Goal: Task Accomplishment & Management: Manage account settings

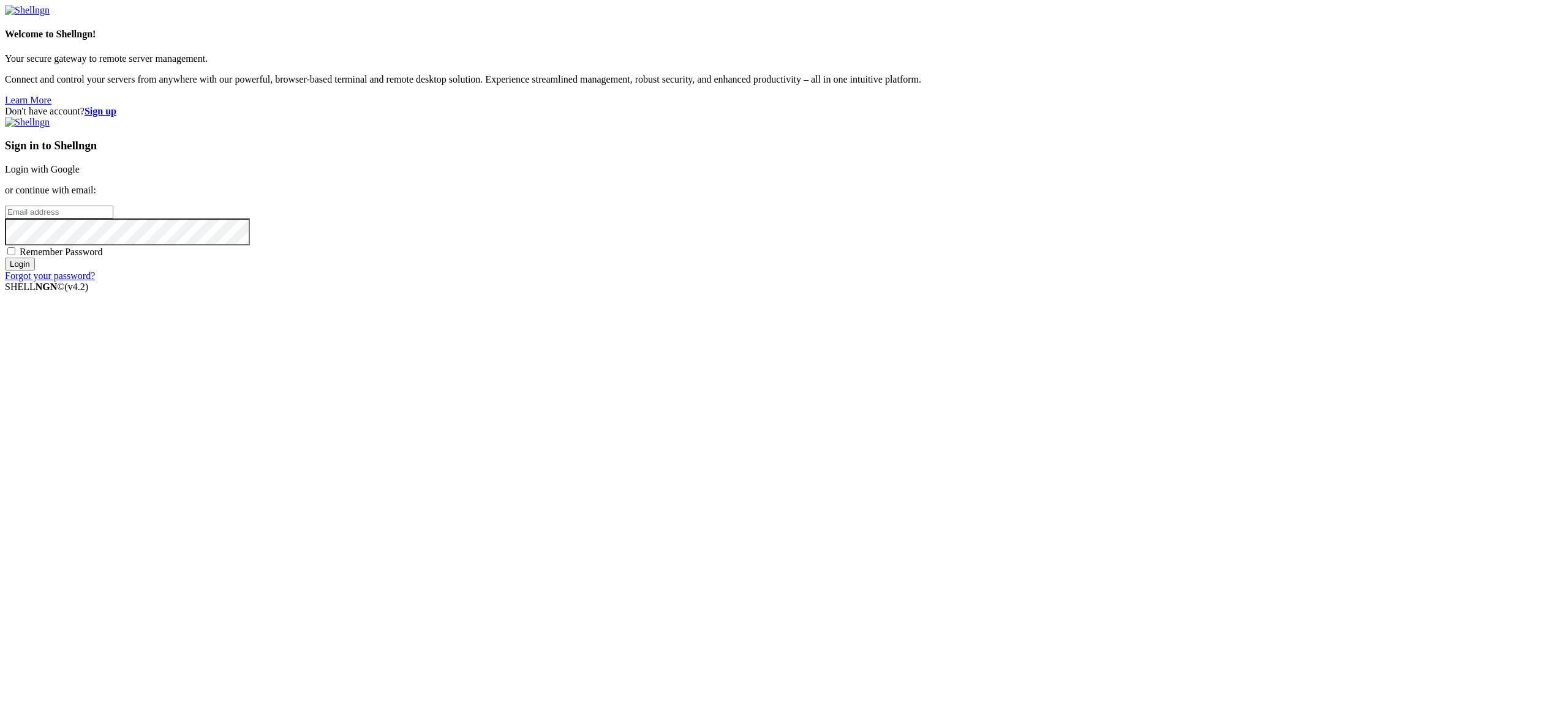
click at [80, 175] on link "Login with Google" at bounding box center [42, 169] width 75 height 10
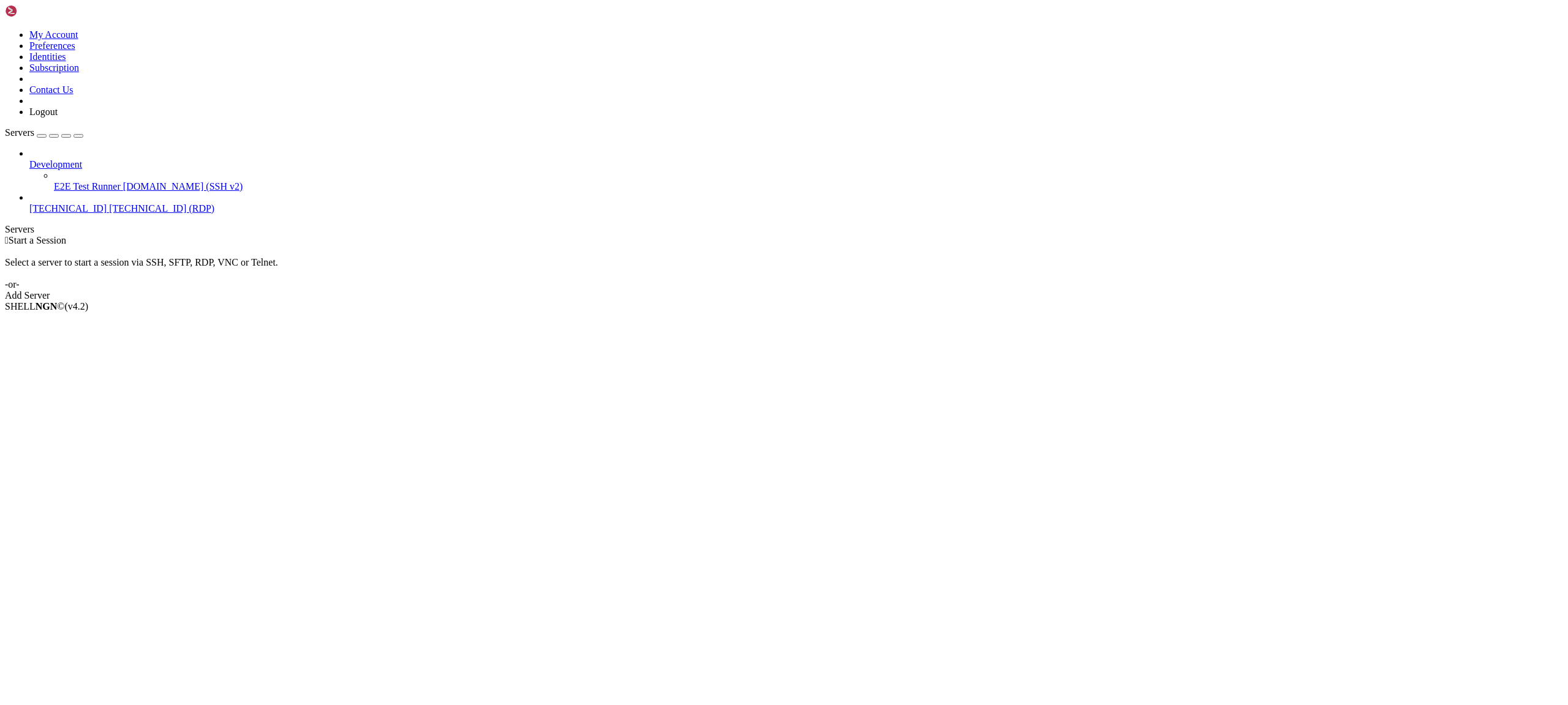
click at [109, 203] on span "[TECHNICAL_ID] (RDP)" at bounding box center [161, 208] width 105 height 10
click at [62, 322] on span "Connect" at bounding box center [45, 327] width 32 height 10
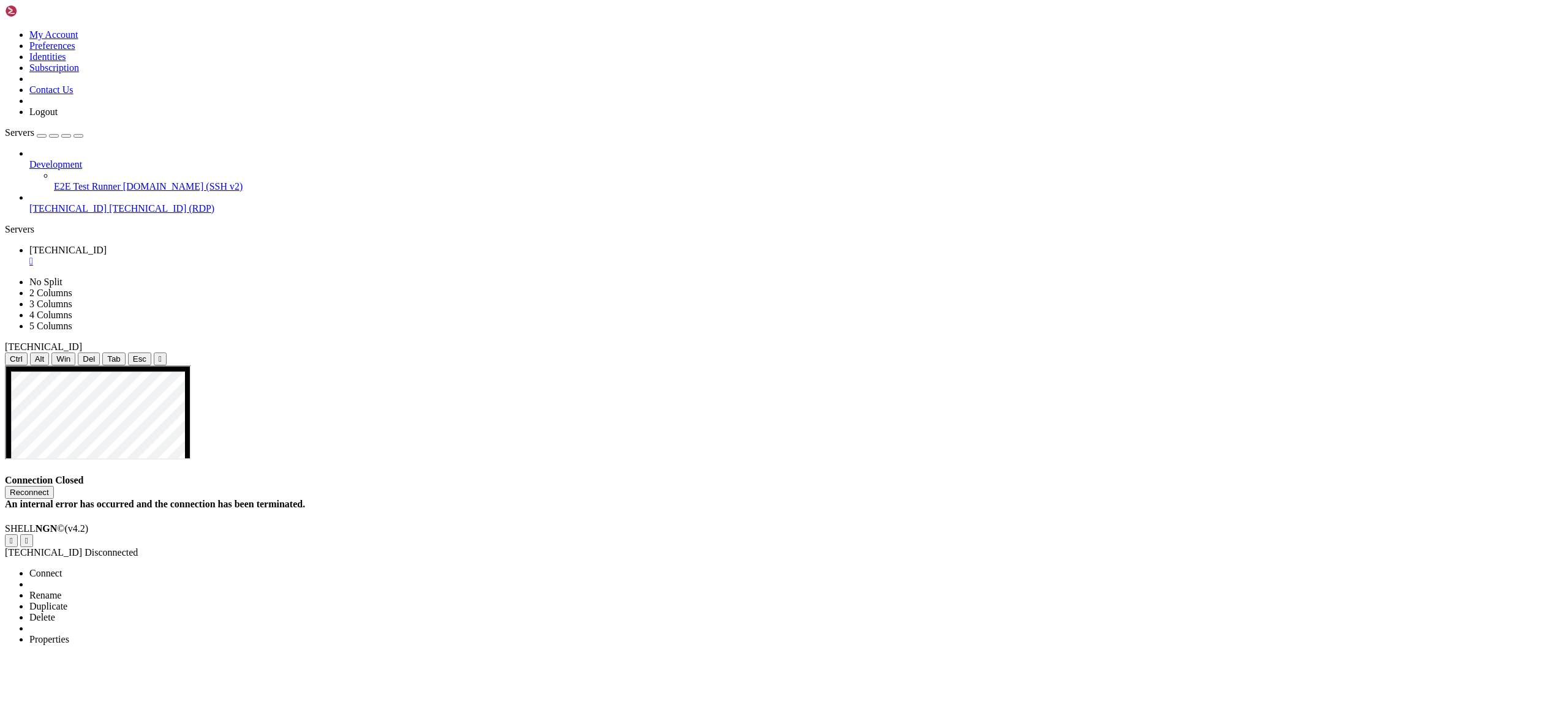
click at [97, 568] on ul "Connect Open SFTP New Server New Folder Rename Duplicate Delete Properties" at bounding box center [73, 607] width 136 height 77
click at [113, 612] on li "Delete" at bounding box center [85, 617] width 111 height 11
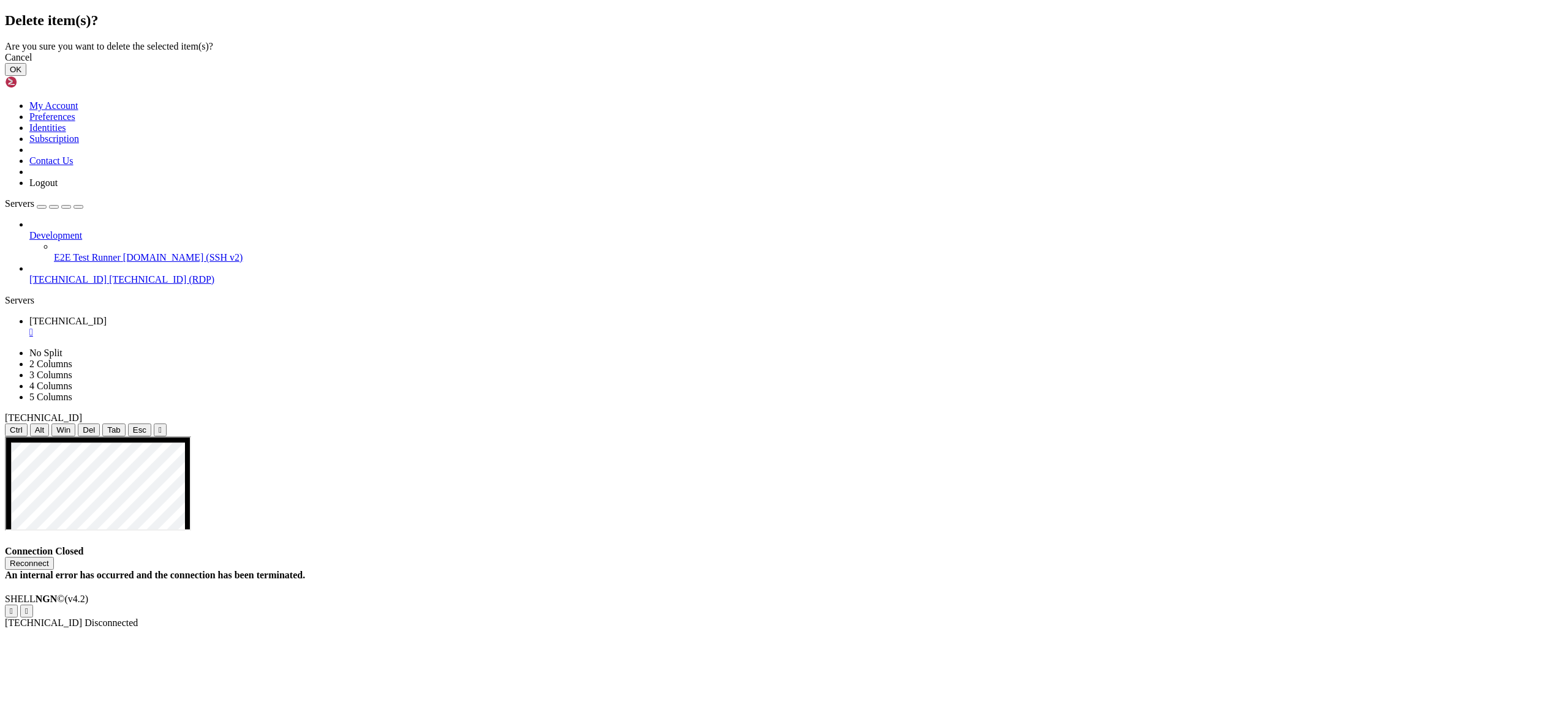
click at [27, 76] on button "OK" at bounding box center [16, 70] width 22 height 13
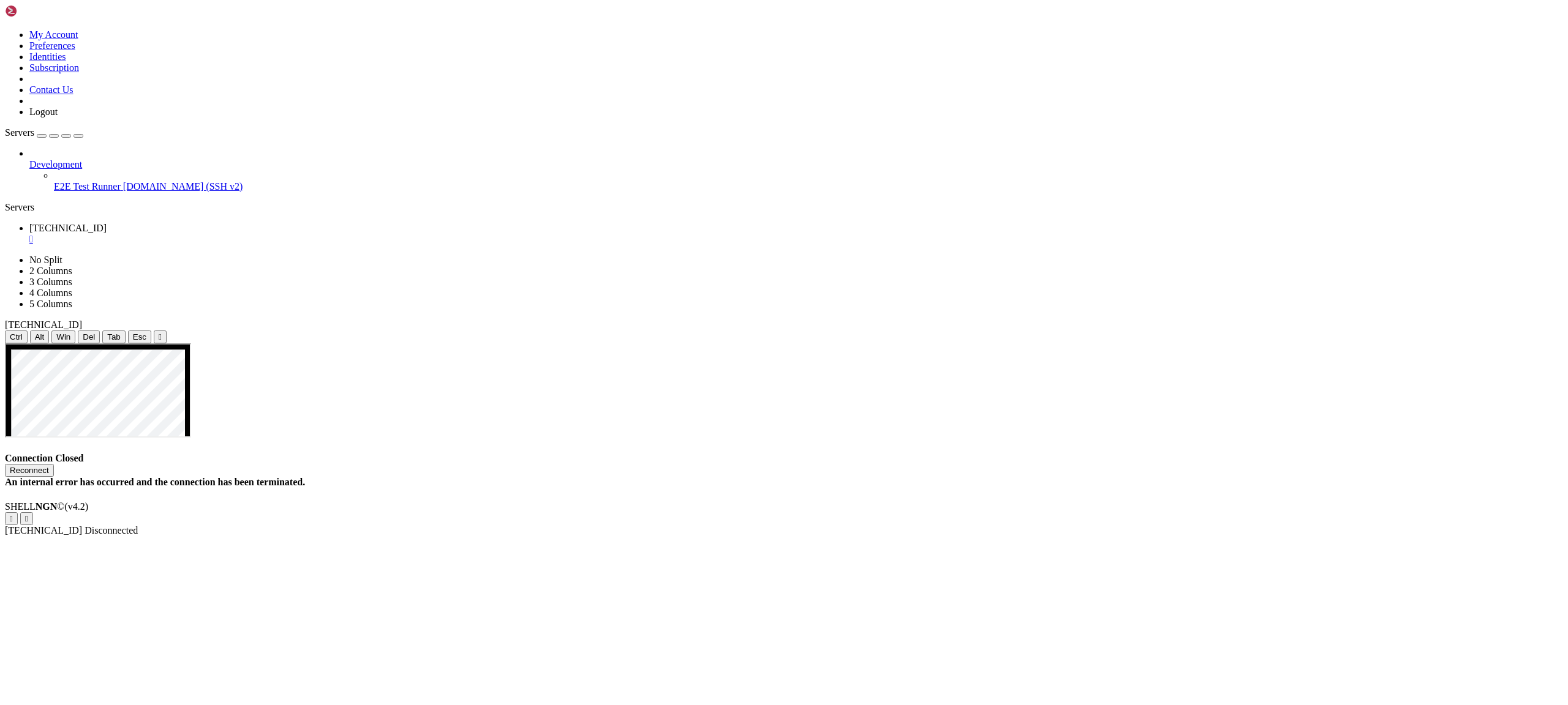
click at [5, 254] on icon at bounding box center [5, 254] width 0 height 0
click at [34, 127] on span "Servers" at bounding box center [20, 132] width 29 height 10
click at [56, 16] on img at bounding box center [40, 11] width 70 height 12
click at [58, 13] on img at bounding box center [40, 11] width 70 height 12
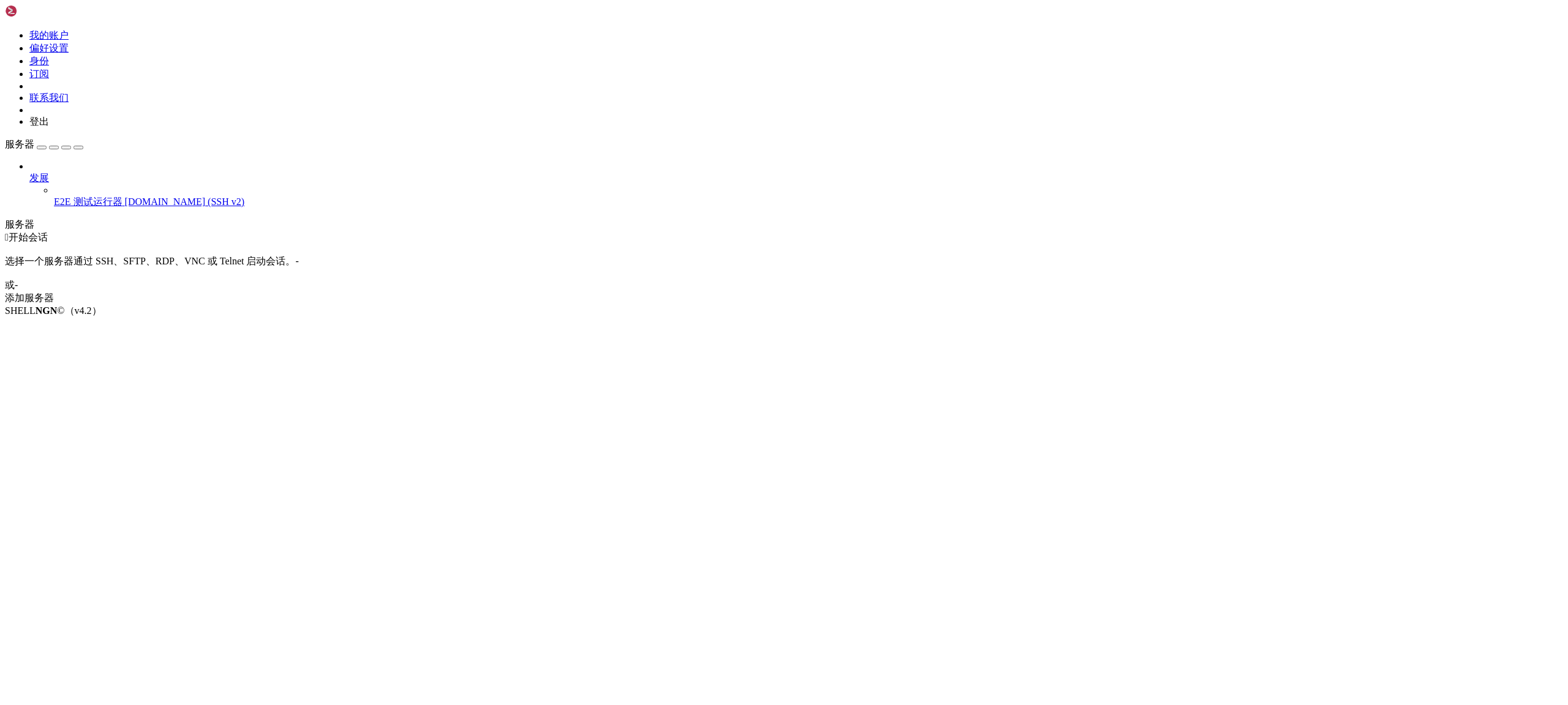
click at [5, 29] on icon at bounding box center [5, 29] width 0 height 0
click at [68, 41] on font "我的账户" at bounding box center [49, 35] width 39 height 10
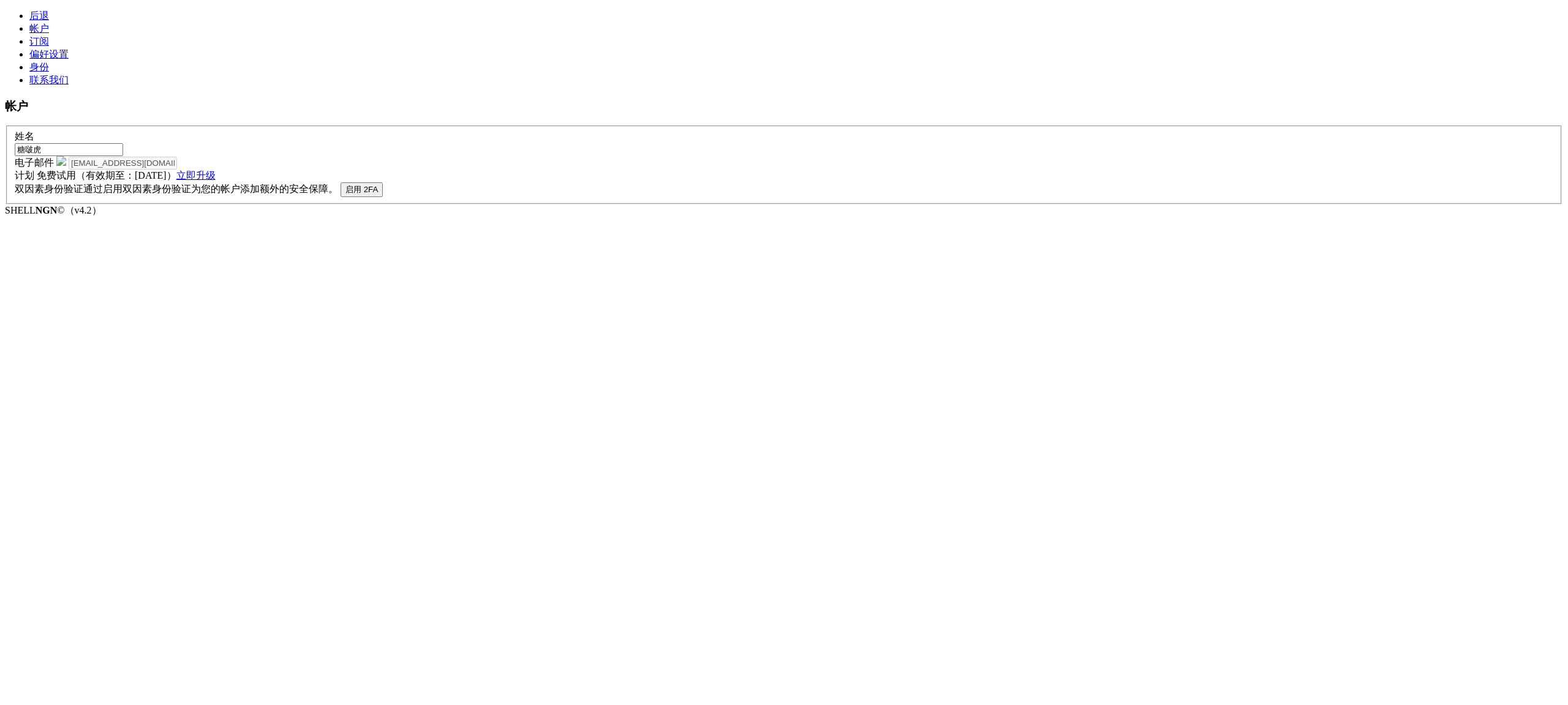
click at [216, 180] on font "立即升级" at bounding box center [196, 175] width 39 height 10
